Goal: Information Seeking & Learning: Check status

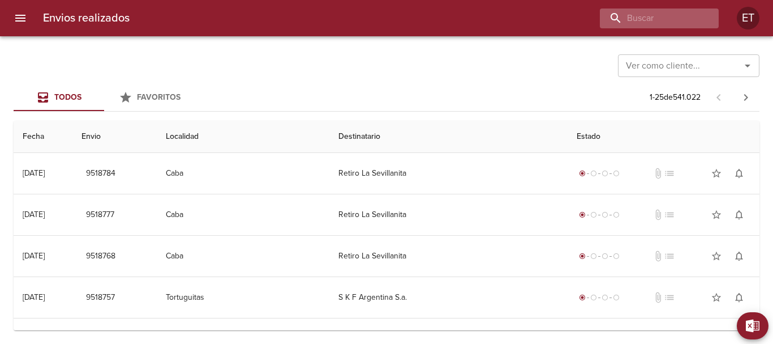
click at [635, 24] on div "Envios realizados ET" at bounding box center [386, 18] width 773 height 36
click at [634, 23] on input "buscar" at bounding box center [627, 18] width 145 height 20
type input "[PERSON_NAME]"
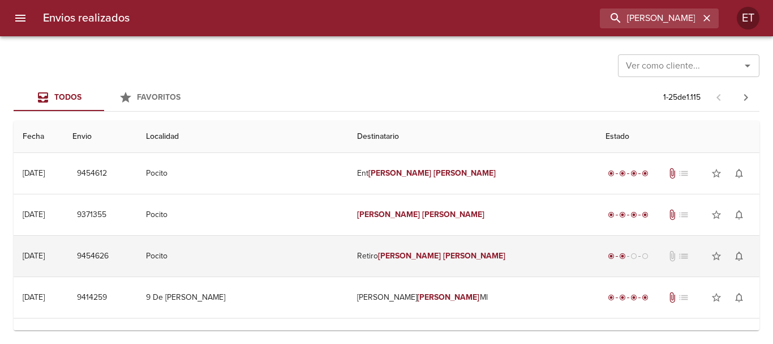
click at [405, 259] on em "[PERSON_NAME]" at bounding box center [409, 256] width 63 height 10
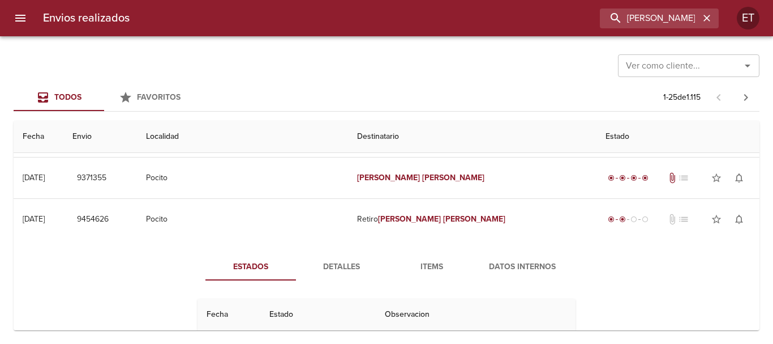
scroll to position [57, 0]
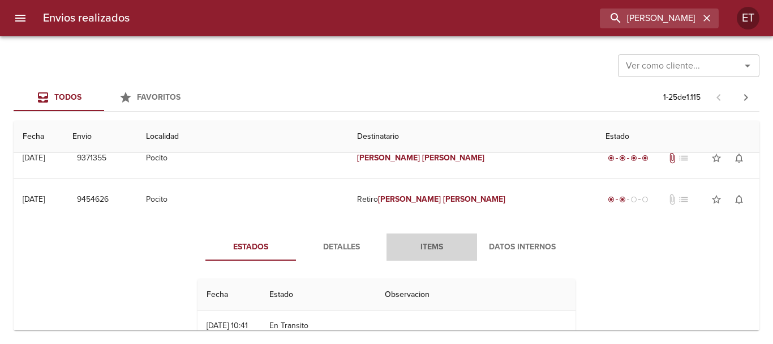
click at [431, 244] on span "Items" at bounding box center [431, 247] width 77 height 14
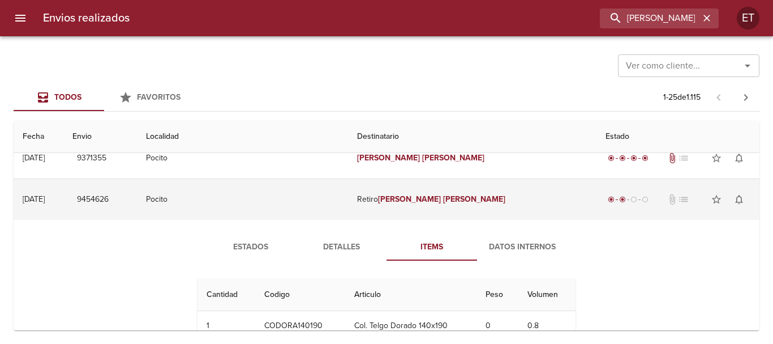
click at [404, 192] on td "Retiro [PERSON_NAME]" at bounding box center [472, 199] width 248 height 41
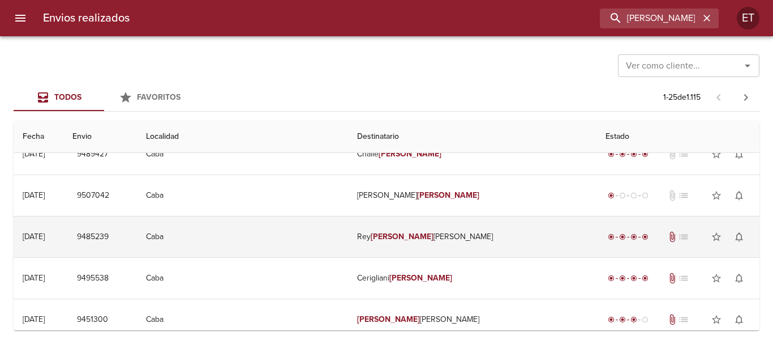
scroll to position [0, 0]
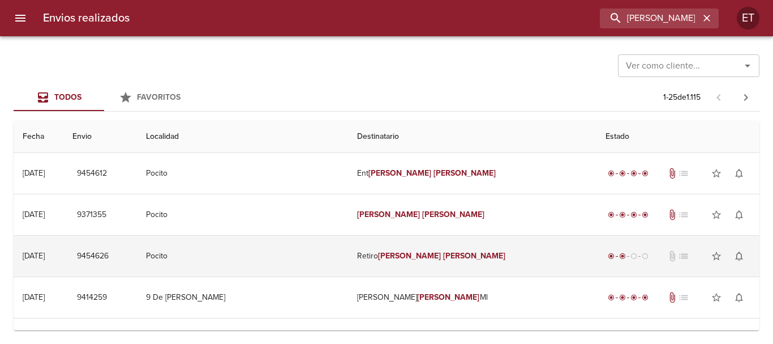
click at [379, 258] on td "Retiro [PERSON_NAME]" at bounding box center [472, 255] width 248 height 41
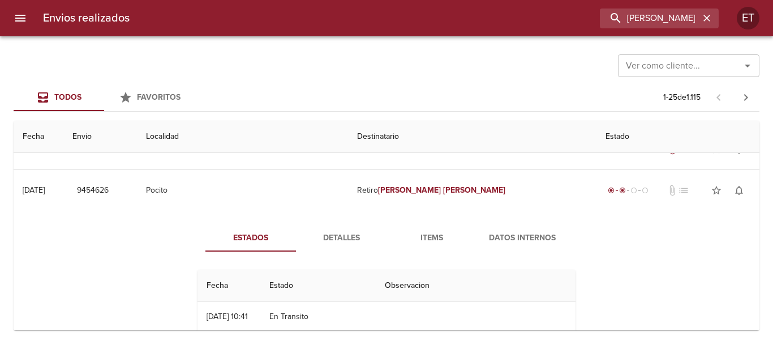
scroll to position [113, 0]
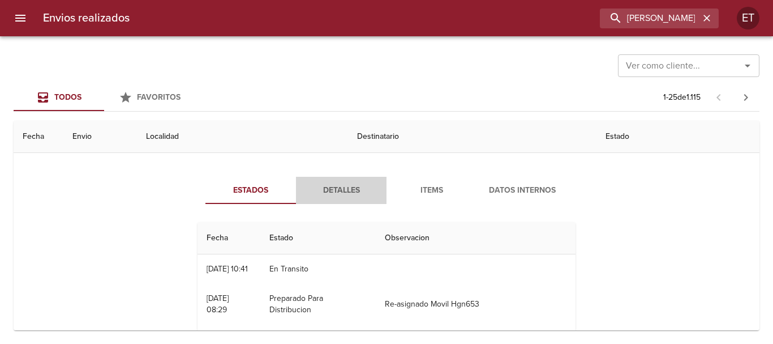
click at [340, 198] on button "Detalles" at bounding box center [341, 190] width 91 height 27
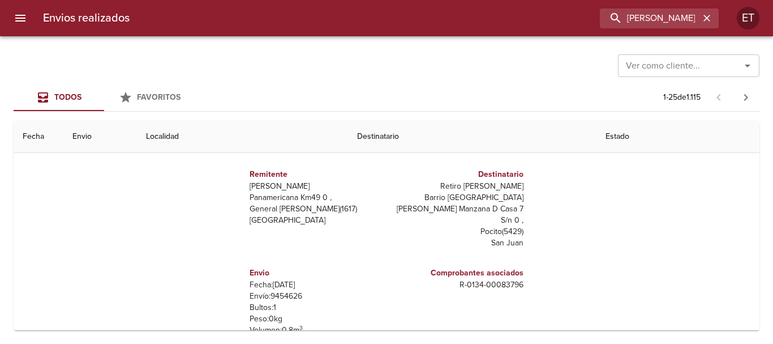
scroll to position [226, 0]
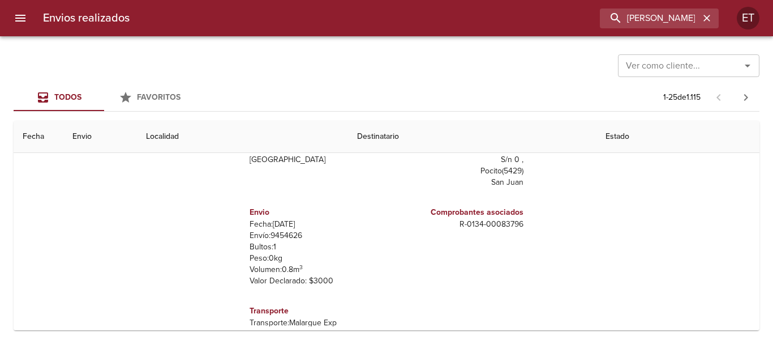
click at [285, 230] on p "Envío: 9454626" at bounding box center [316, 235] width 132 height 11
copy p "9454626"
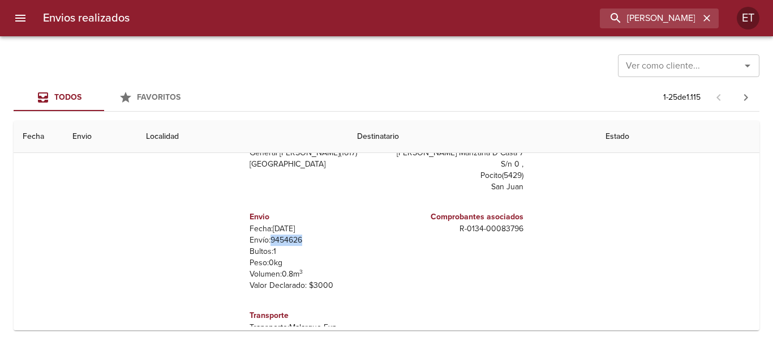
scroll to position [0, 0]
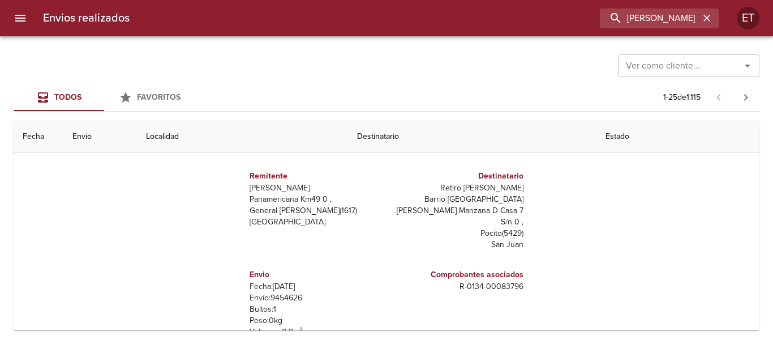
click at [339, 238] on div "Remitente [PERSON_NAME] Panamericana Km49 0 , General [PERSON_NAME] ( 1617 ) [G…" at bounding box center [316, 210] width 142 height 98
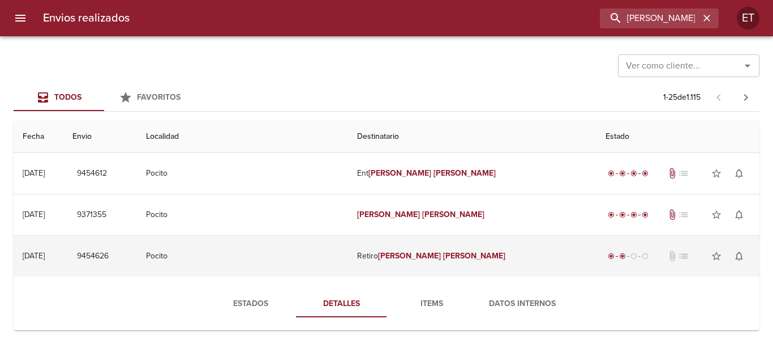
click at [341, 250] on td "Pocito" at bounding box center [242, 255] width 211 height 41
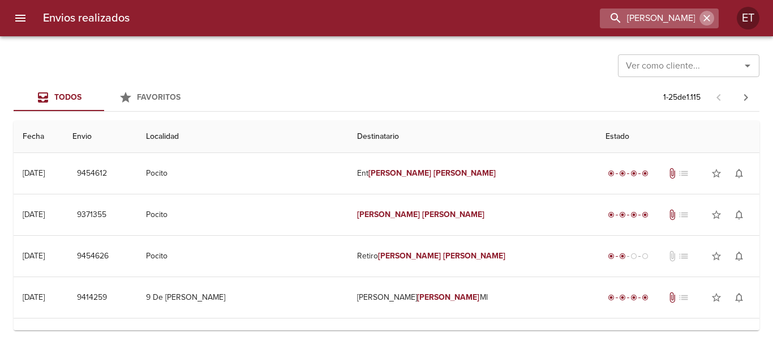
click at [711, 15] on icon "button" at bounding box center [706, 17] width 11 height 11
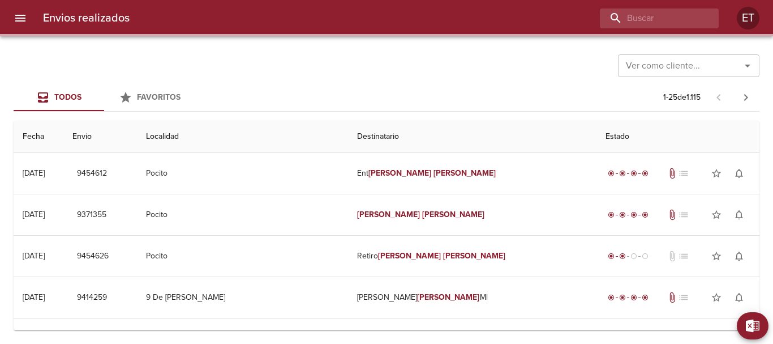
click at [496, 52] on div "Ver como cliente... Ver como cliente..." at bounding box center [387, 64] width 746 height 29
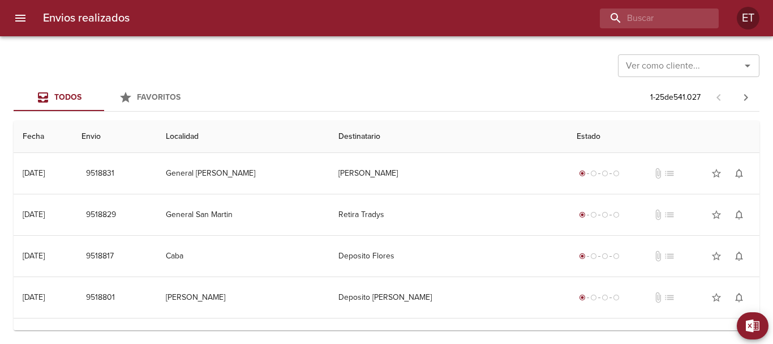
click at [273, 26] on div at bounding box center [429, 18] width 580 height 20
click at [636, 12] on input "buscar" at bounding box center [627, 18] width 145 height 20
type input "[PERSON_NAME]"
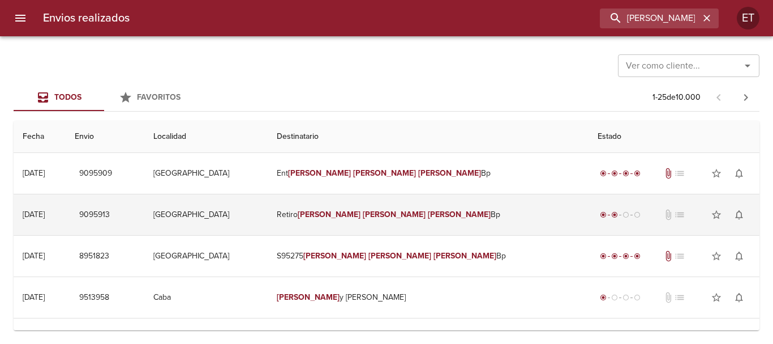
click at [431, 204] on td "Retiro [PERSON_NAME] Bp" at bounding box center [428, 214] width 321 height 41
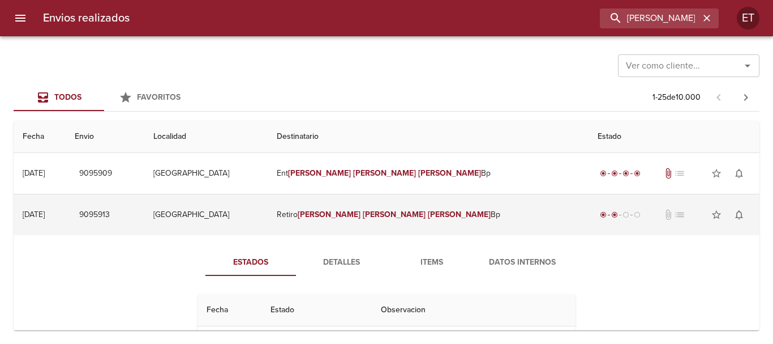
scroll to position [57, 0]
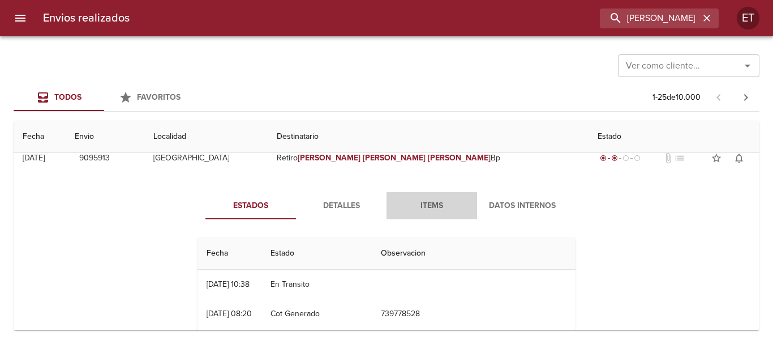
click at [426, 194] on button "Items" at bounding box center [432, 205] width 91 height 27
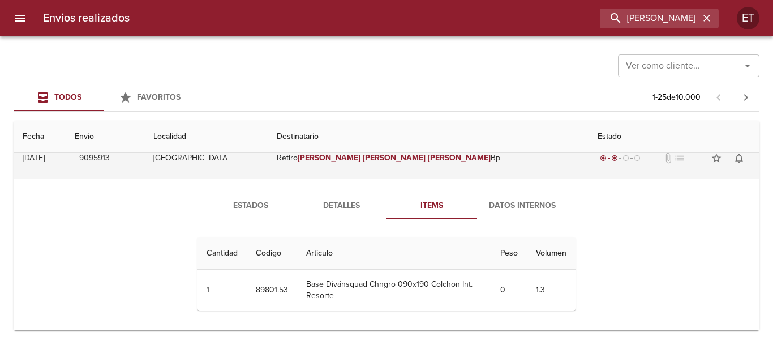
click at [356, 165] on td "Retiro [PERSON_NAME] Bp" at bounding box center [428, 158] width 321 height 41
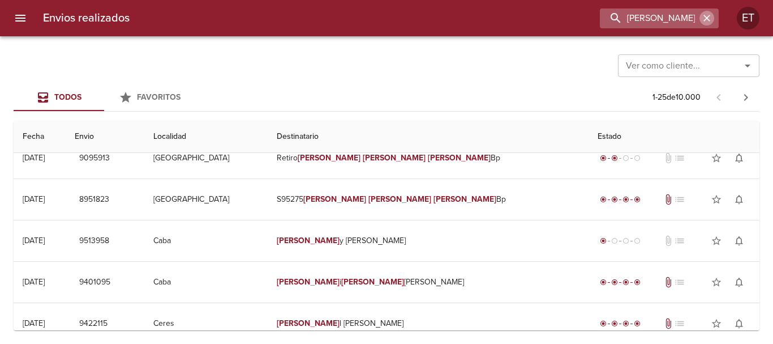
click at [706, 18] on icon "button" at bounding box center [706, 17] width 11 height 11
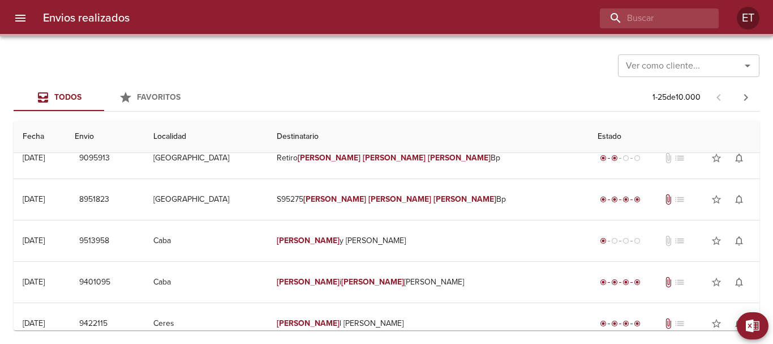
click at [363, 46] on div "Ver como cliente... Ver como cliente... Todos Favoritos 1 - 25 de 10.000 Fecha …" at bounding box center [386, 189] width 773 height 307
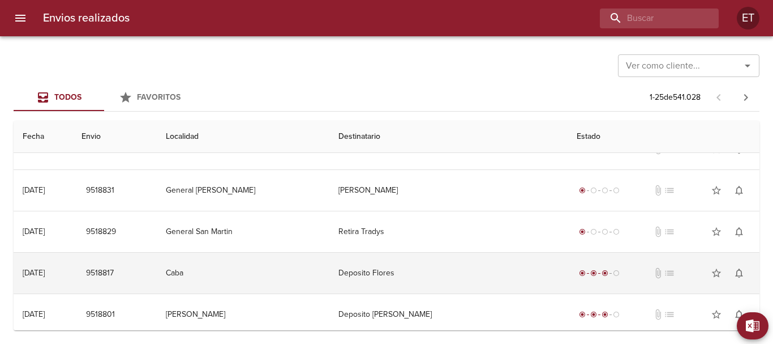
scroll to position [0, 0]
